Goal: Task Accomplishment & Management: Use online tool/utility

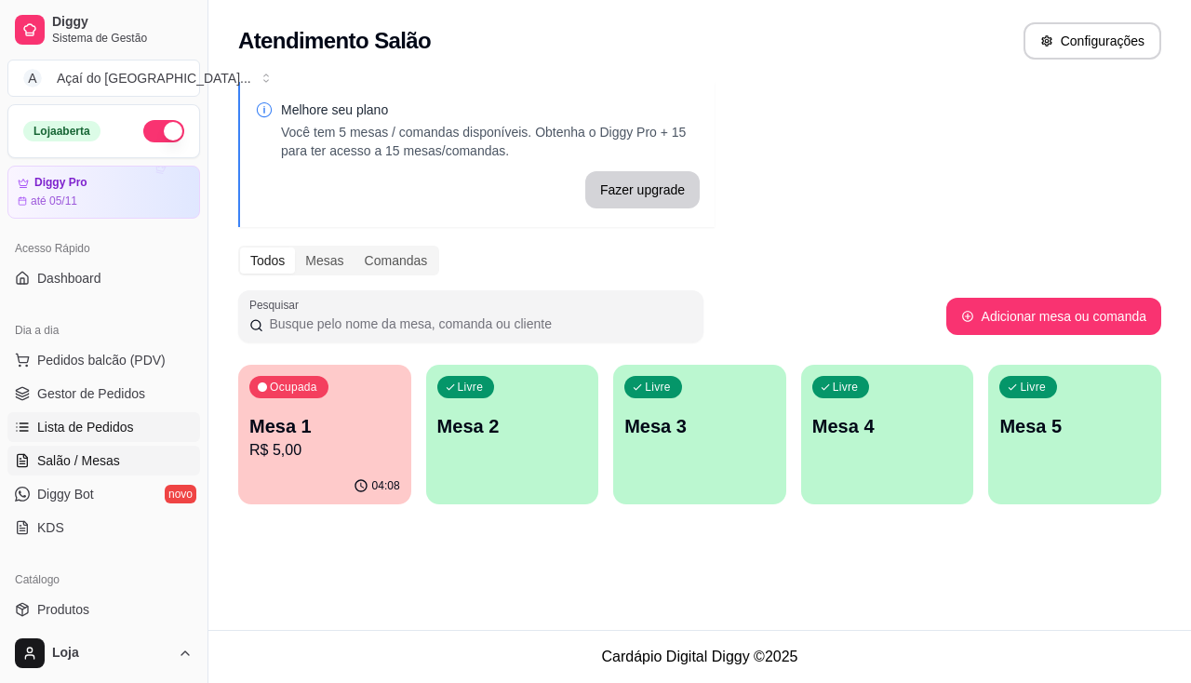
click at [32, 416] on link "Lista de Pedidos" at bounding box center [103, 427] width 193 height 30
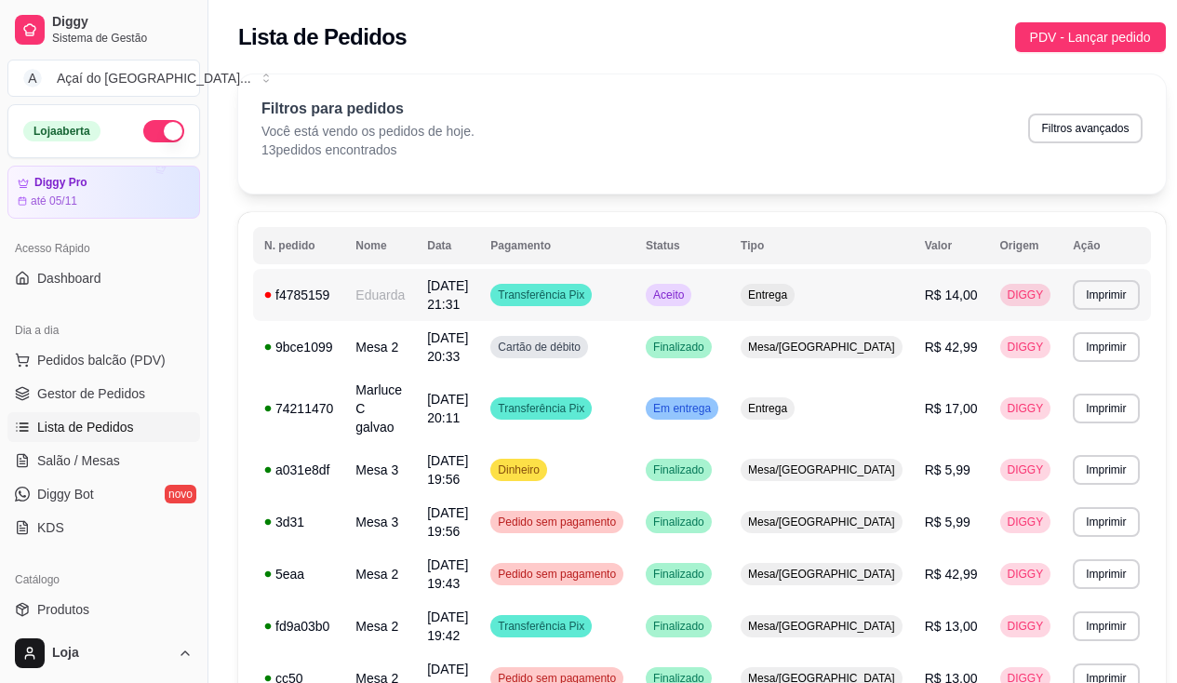
click at [461, 306] on span "[DATE] 21:31" at bounding box center [447, 294] width 41 height 33
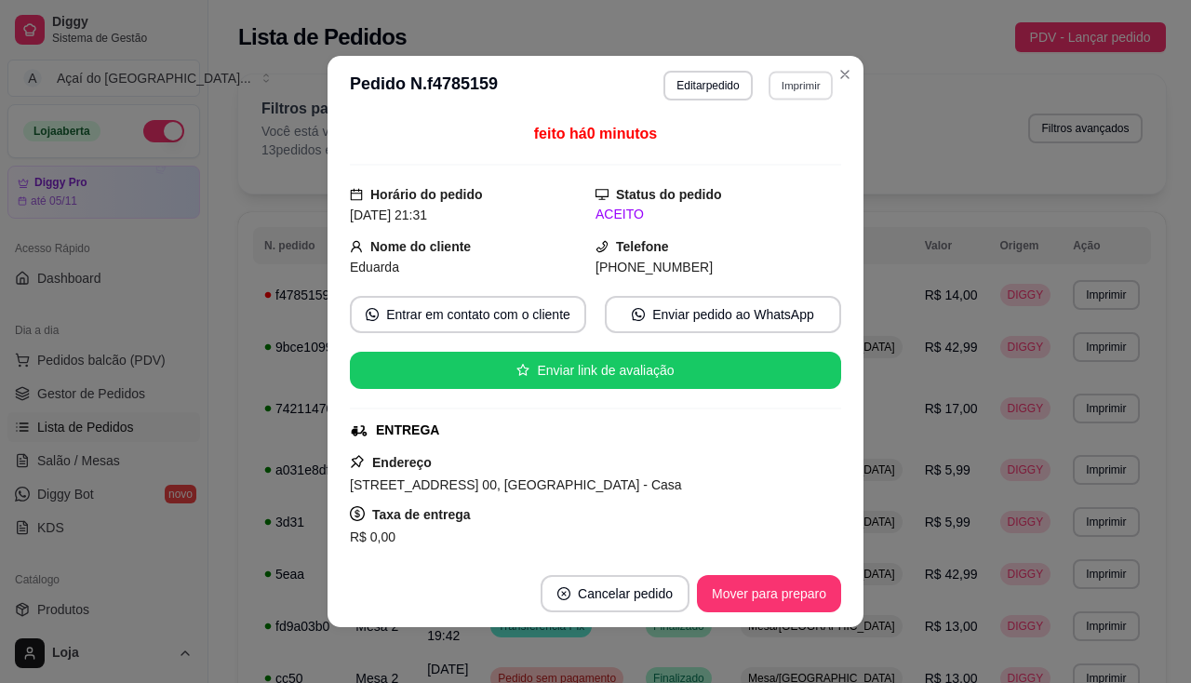
click at [801, 91] on button "Imprimir" at bounding box center [800, 85] width 64 height 29
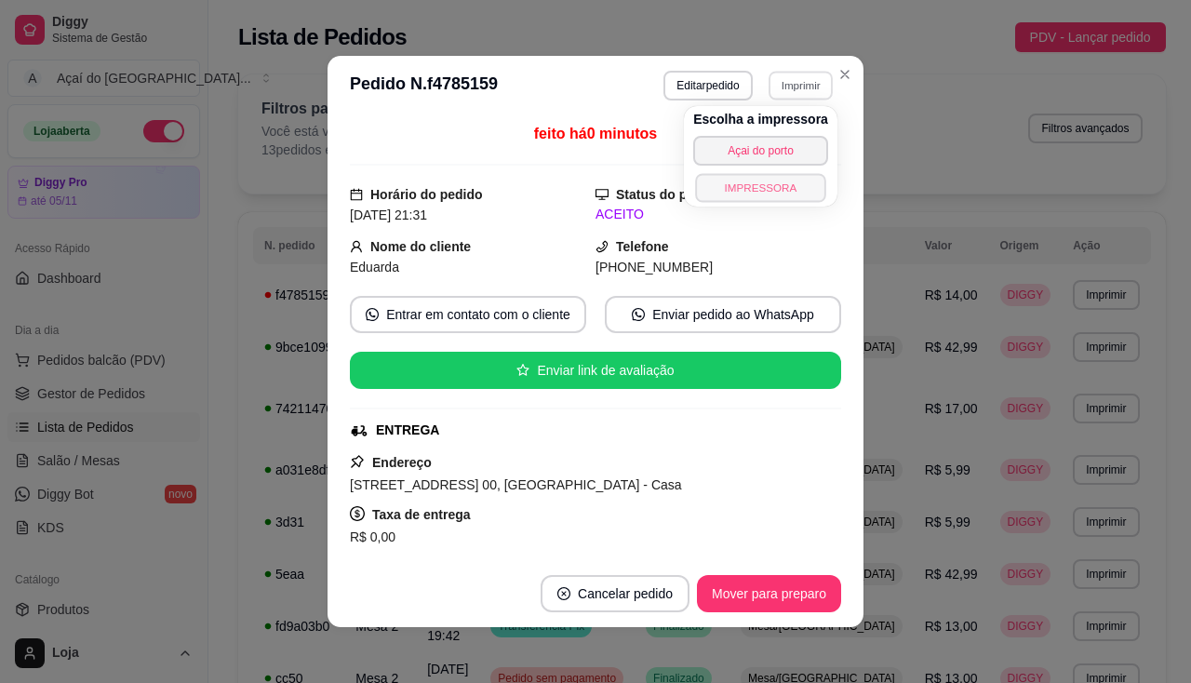
click at [799, 186] on button "IMPRESSORA" at bounding box center [760, 187] width 130 height 29
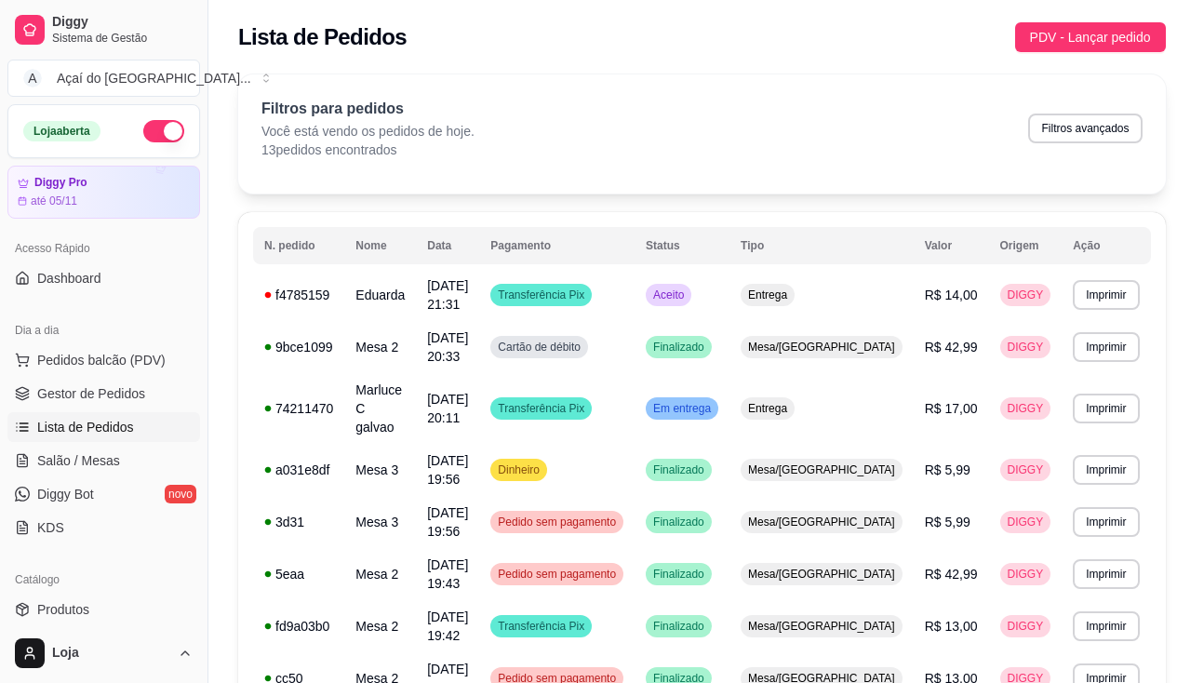
click at [54, 468] on span "Salão / Mesas" at bounding box center [78, 460] width 83 height 19
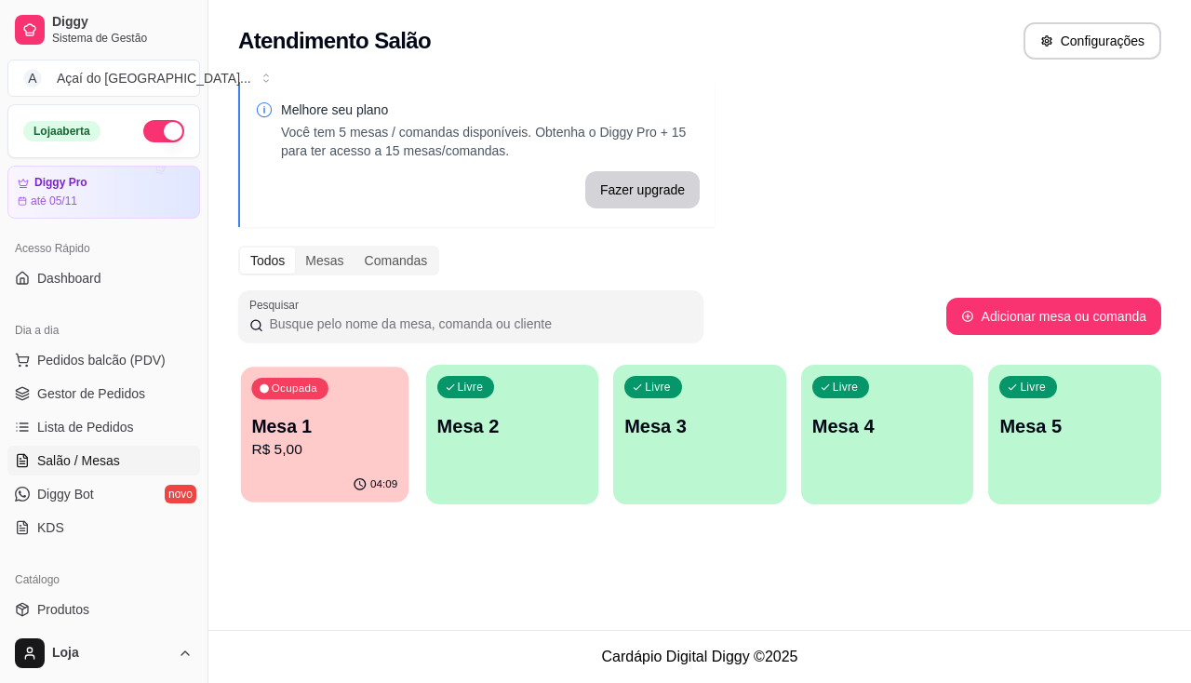
click at [381, 471] on div "04:09" at bounding box center [324, 484] width 167 height 35
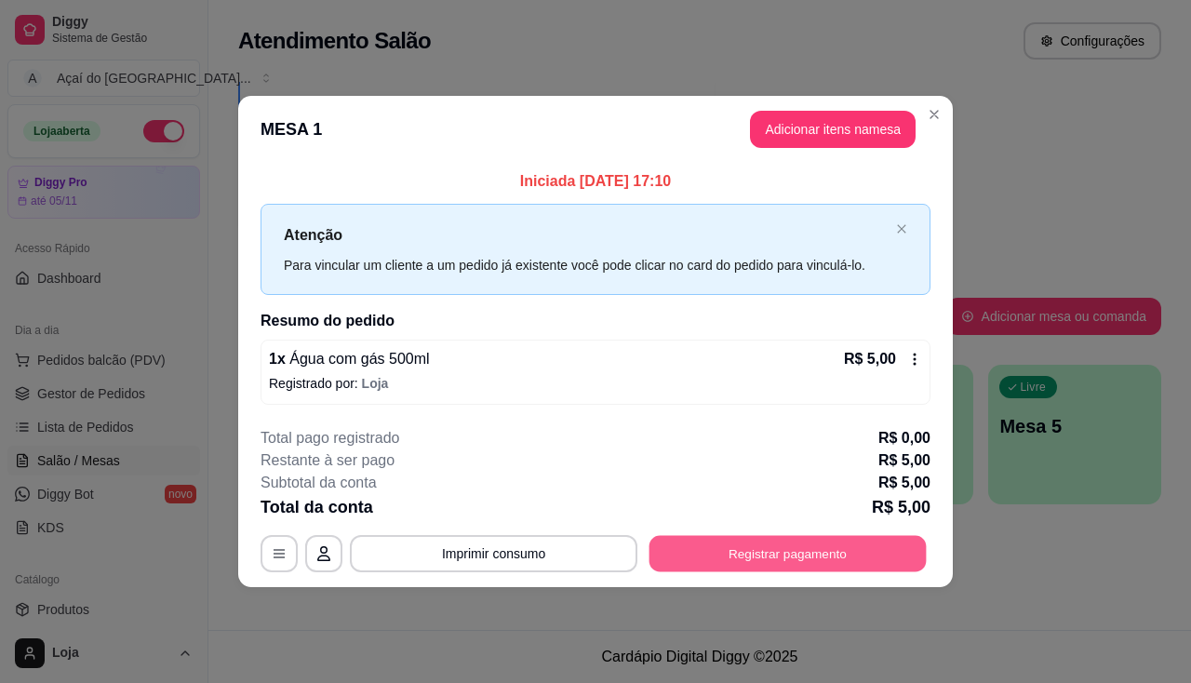
click at [800, 541] on button "Registrar pagamento" at bounding box center [787, 553] width 277 height 36
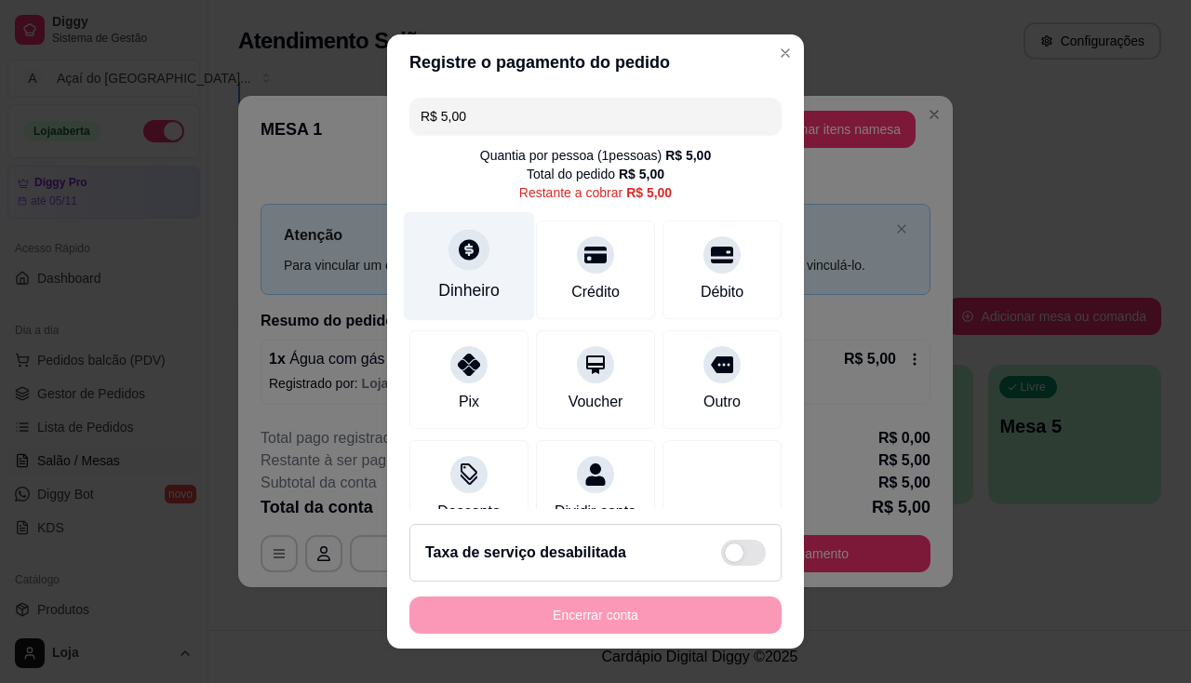
click at [472, 281] on div "Dinheiro" at bounding box center [468, 290] width 61 height 24
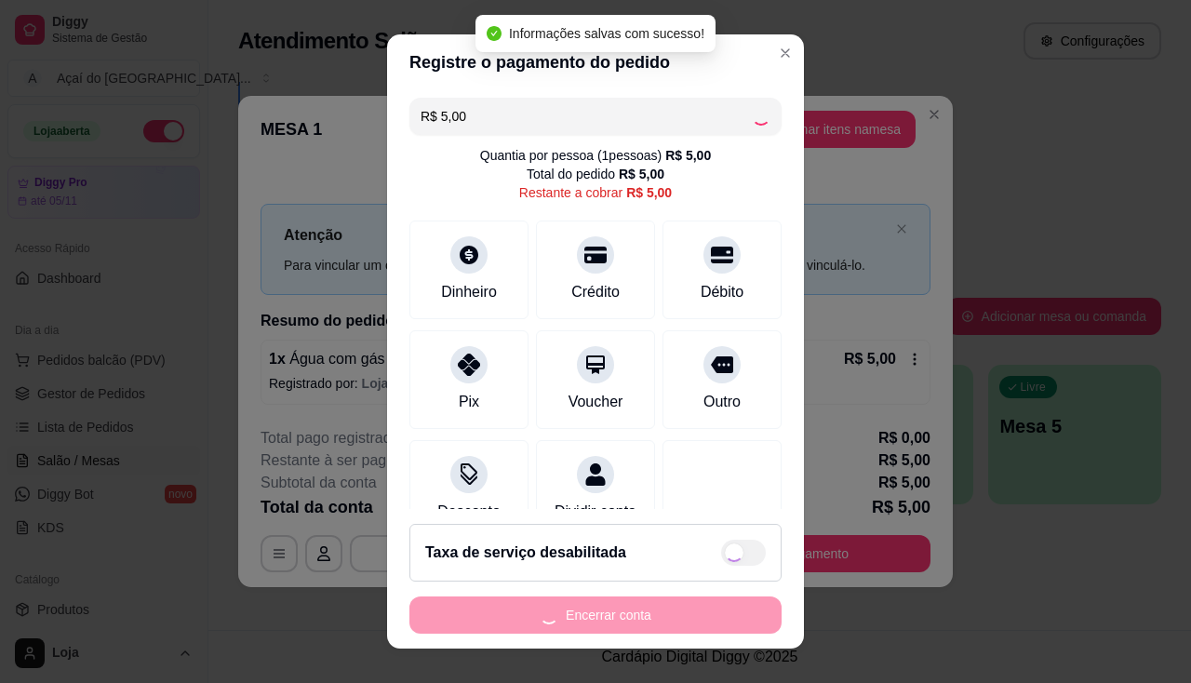
type input "R$ 0,00"
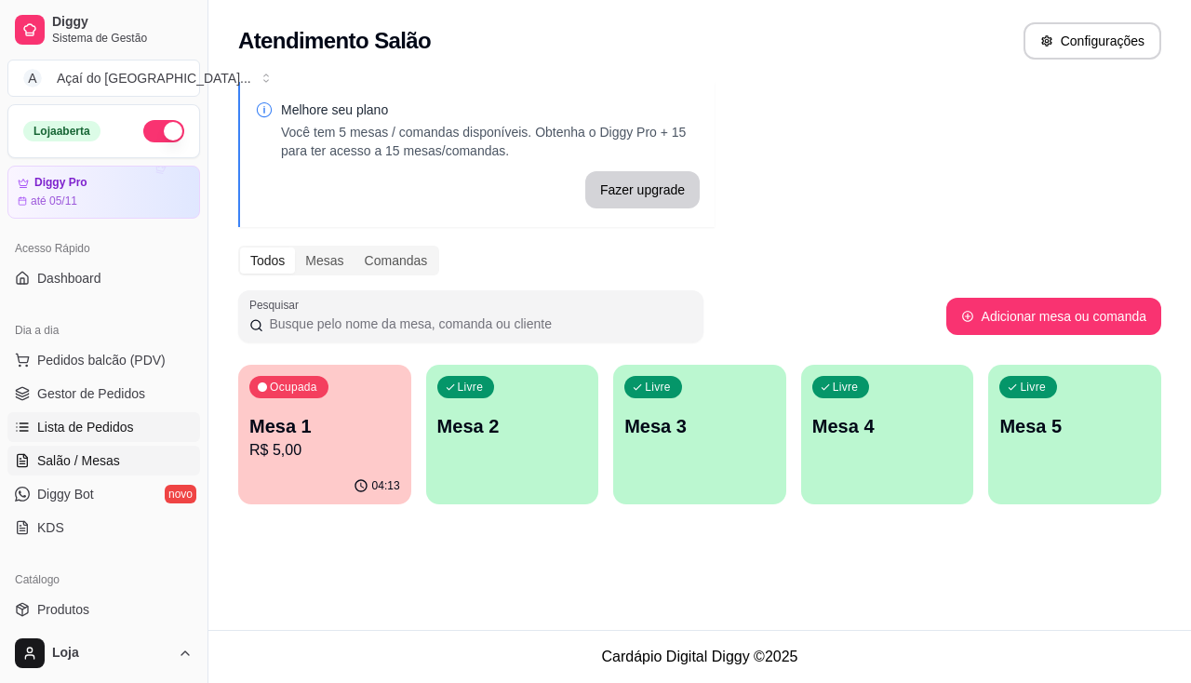
click at [113, 422] on span "Lista de Pedidos" at bounding box center [85, 427] width 97 height 19
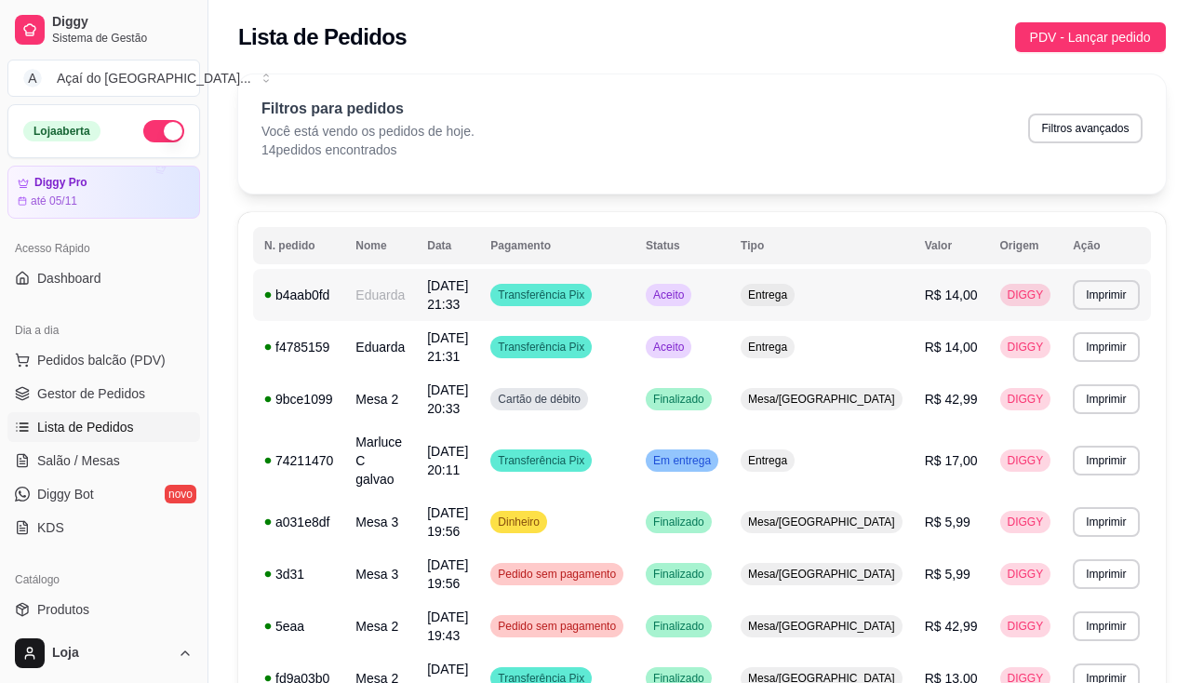
click at [465, 298] on span "[DATE] 21:33" at bounding box center [447, 294] width 41 height 33
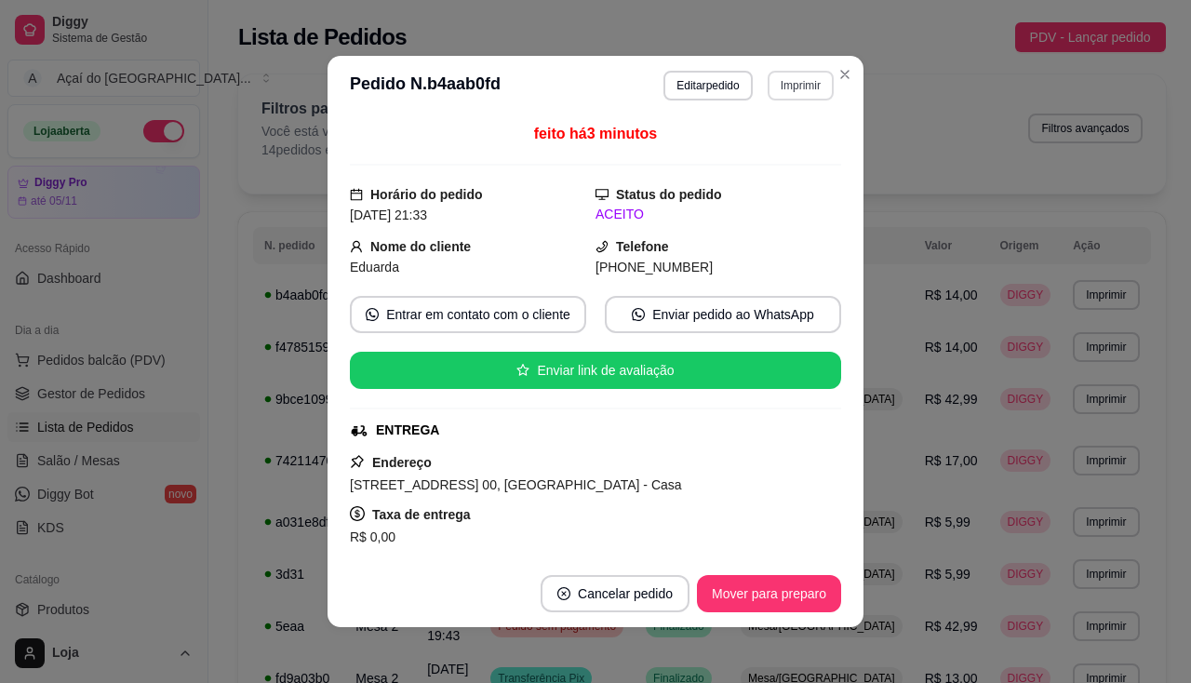
click at [792, 74] on button "Imprimir" at bounding box center [800, 86] width 66 height 30
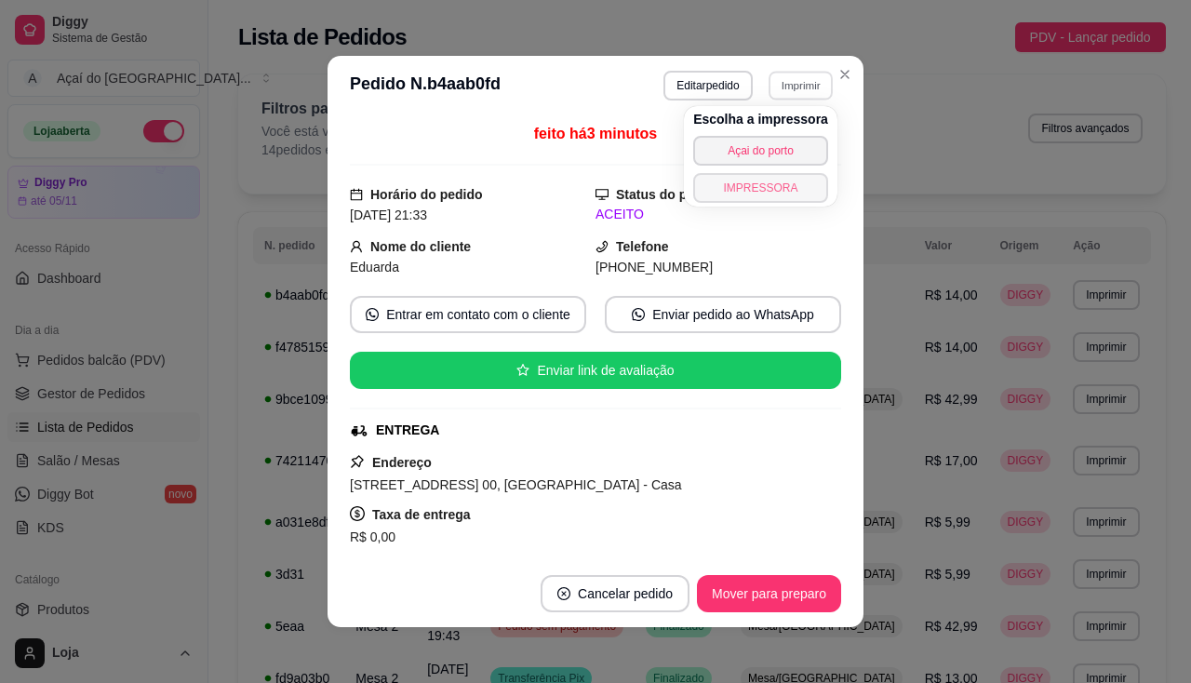
click at [791, 176] on button "IMPRESSORA" at bounding box center [760, 188] width 135 height 30
